Goal: Use online tool/utility: Utilize a website feature to perform a specific function

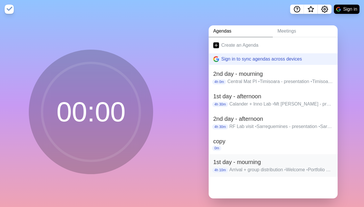
click at [241, 163] on h2 "1st day - mourning" at bounding box center [273, 161] width 120 height 9
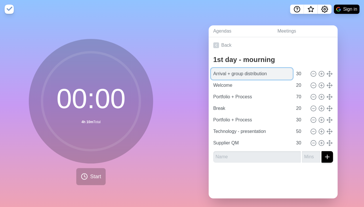
click at [261, 73] on input "Arrival + group distribution" at bounding box center [252, 74] width 82 height 12
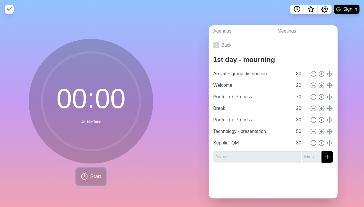
click at [90, 177] on span "Start" at bounding box center [95, 176] width 11 height 8
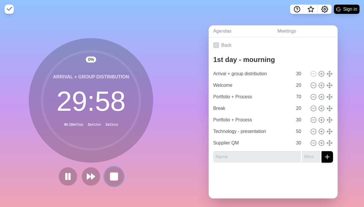
click at [113, 171] on icon at bounding box center [114, 176] width 10 height 10
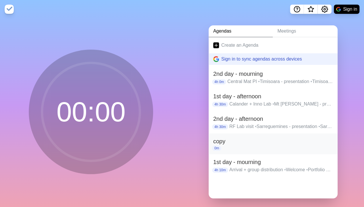
click at [230, 140] on h2 "copy" at bounding box center [273, 141] width 120 height 9
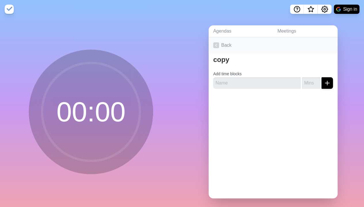
click at [215, 45] on icon at bounding box center [216, 45] width 6 height 6
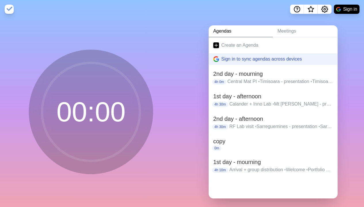
drag, startPoint x: 315, startPoint y: 144, endPoint x: 249, endPoint y: 18, distance: 142.8
click at [249, 18] on nav "Sign in" at bounding box center [182, 9] width 364 height 18
